Goal: Find contact information: Obtain details needed to contact an individual or organization

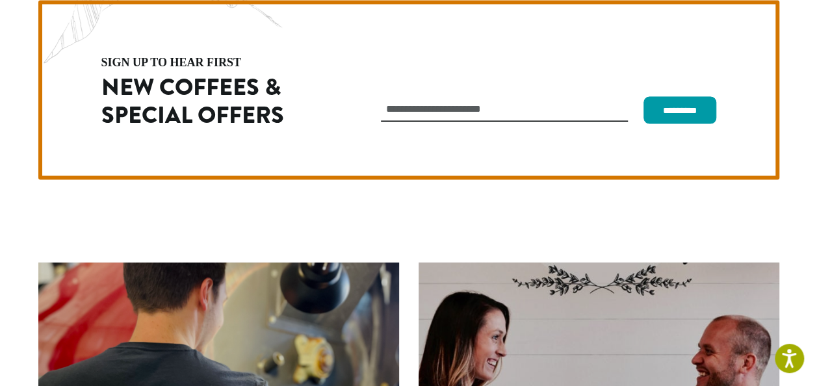
scroll to position [3673, 0]
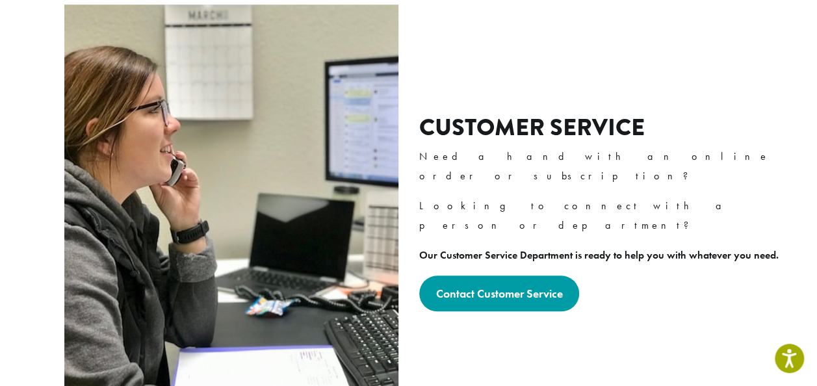
scroll to position [410, 0]
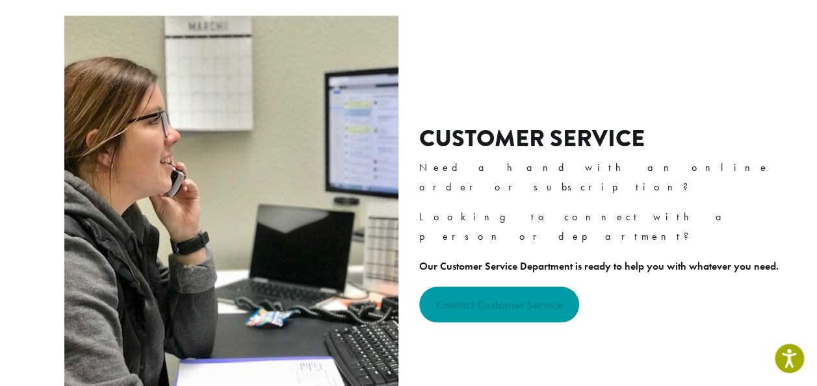
click at [517, 287] on link "Contact Customer Service" at bounding box center [499, 305] width 161 height 36
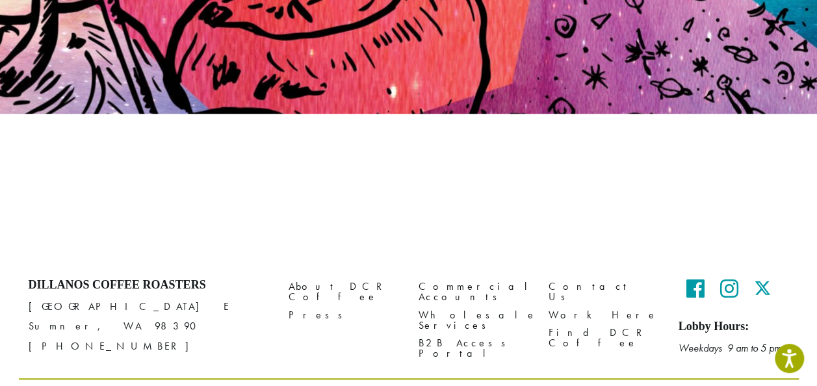
scroll to position [235, 0]
